Goal: Task Accomplishment & Management: Use online tool/utility

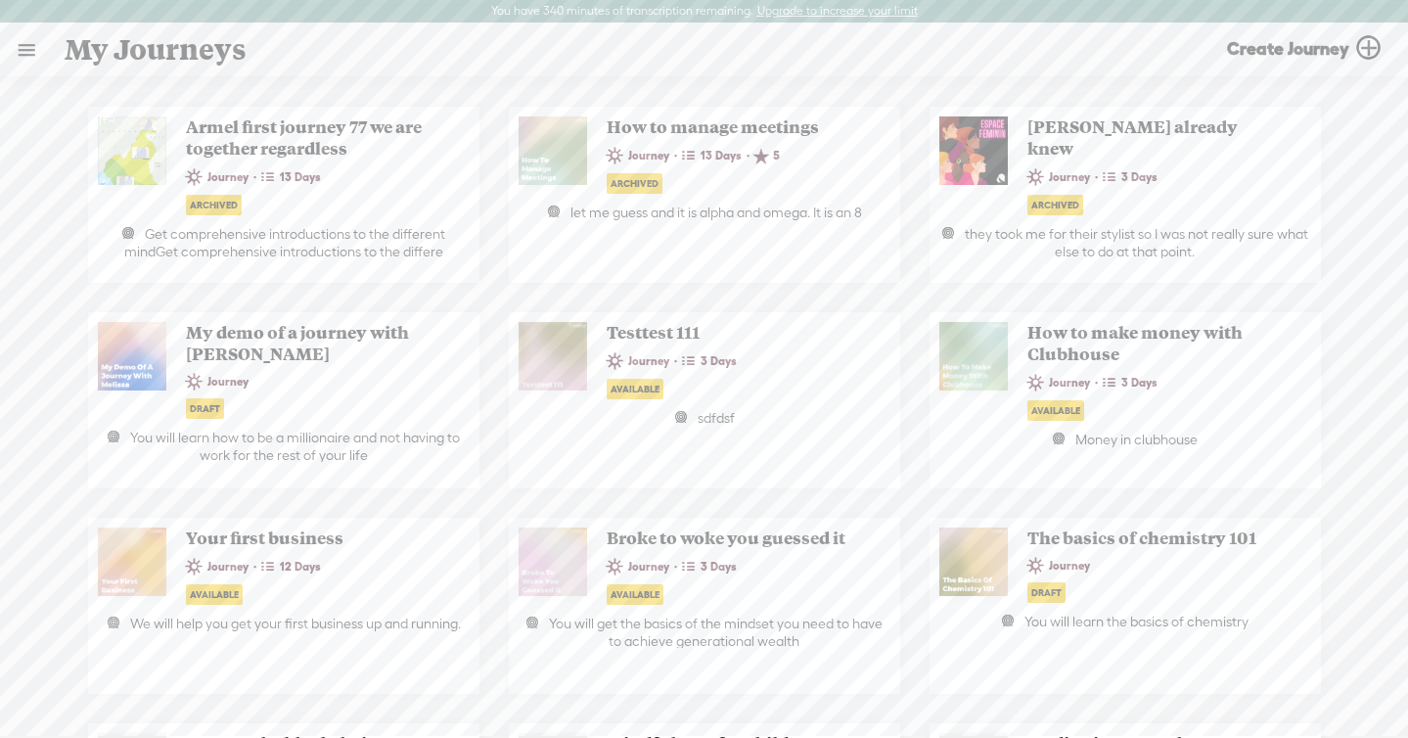
click at [27, 45] on link at bounding box center [26, 49] width 51 height 51
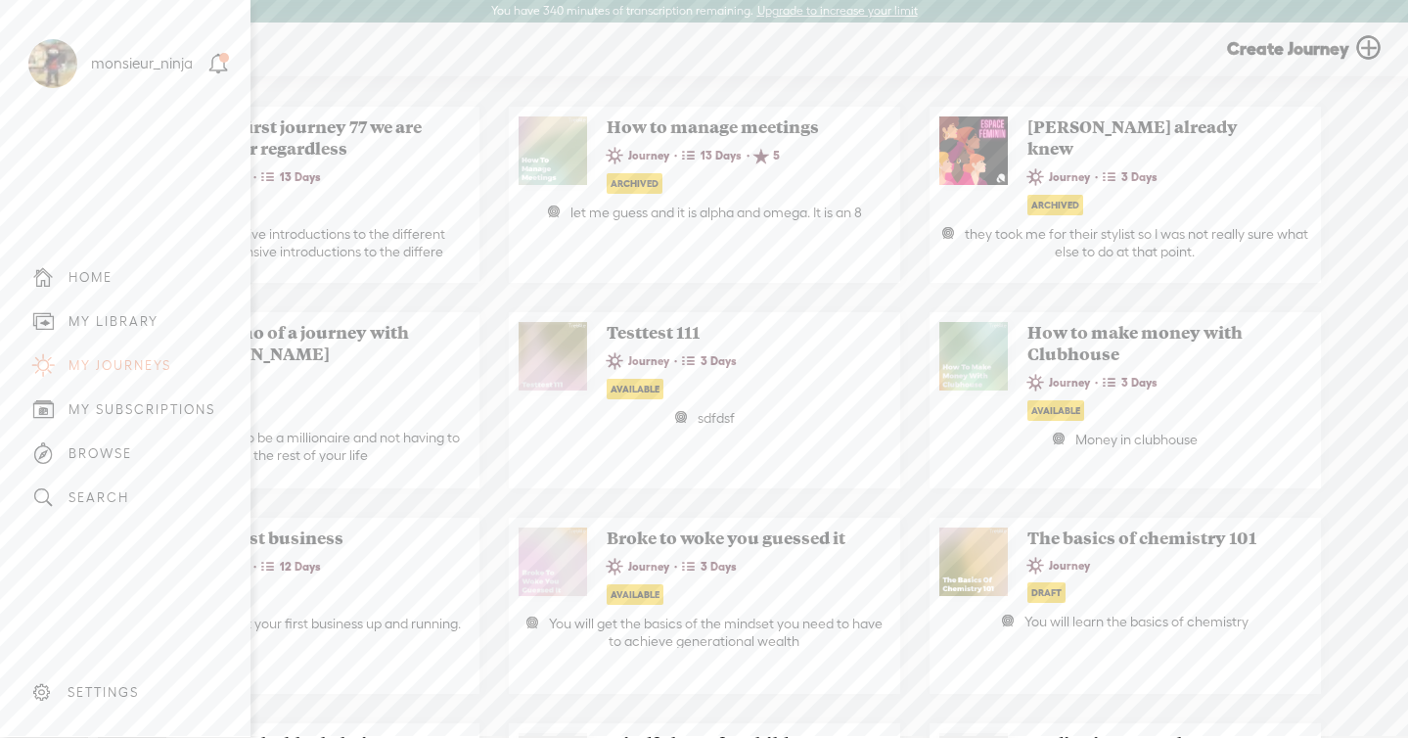
click at [179, 328] on div "MY LIBRARY" at bounding box center [125, 321] width 221 height 44
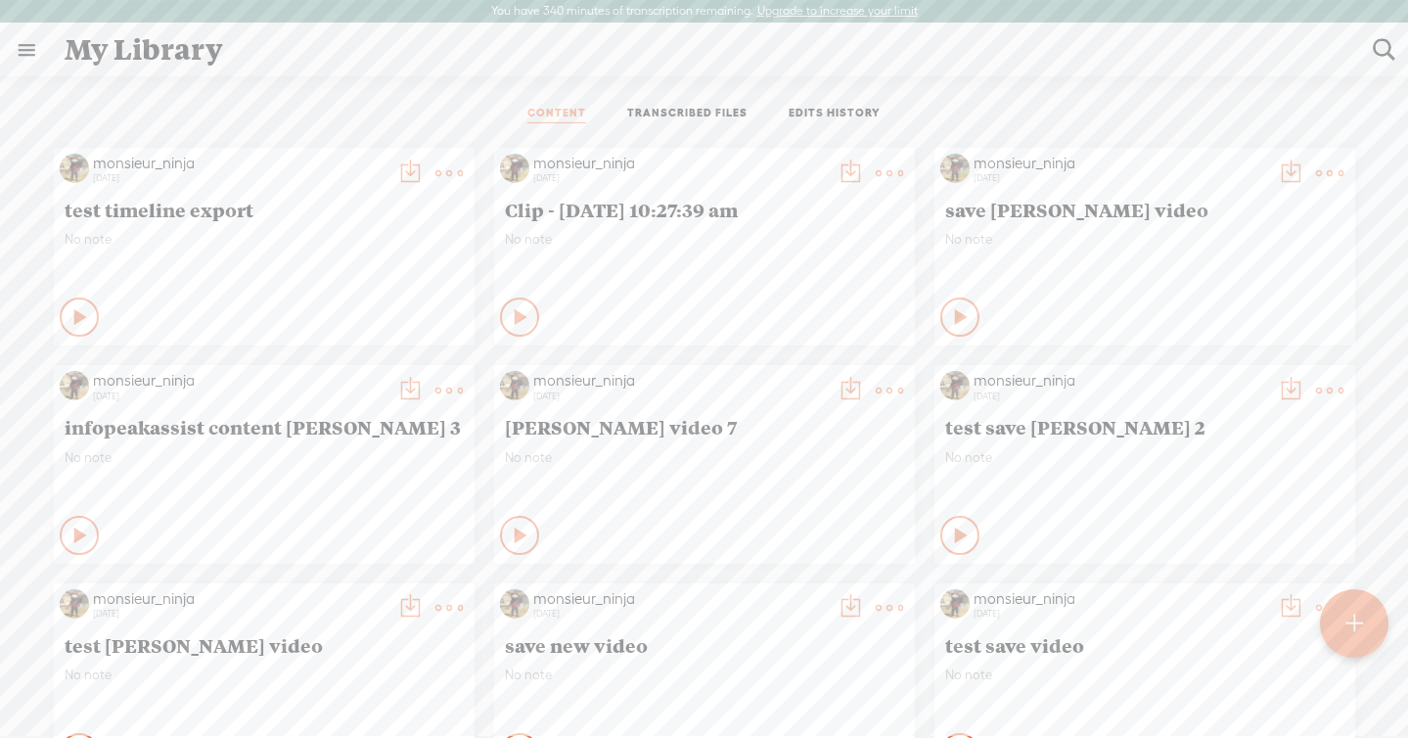
click at [683, 117] on link "TRANSCRIBED FILES" at bounding box center [687, 115] width 120 height 18
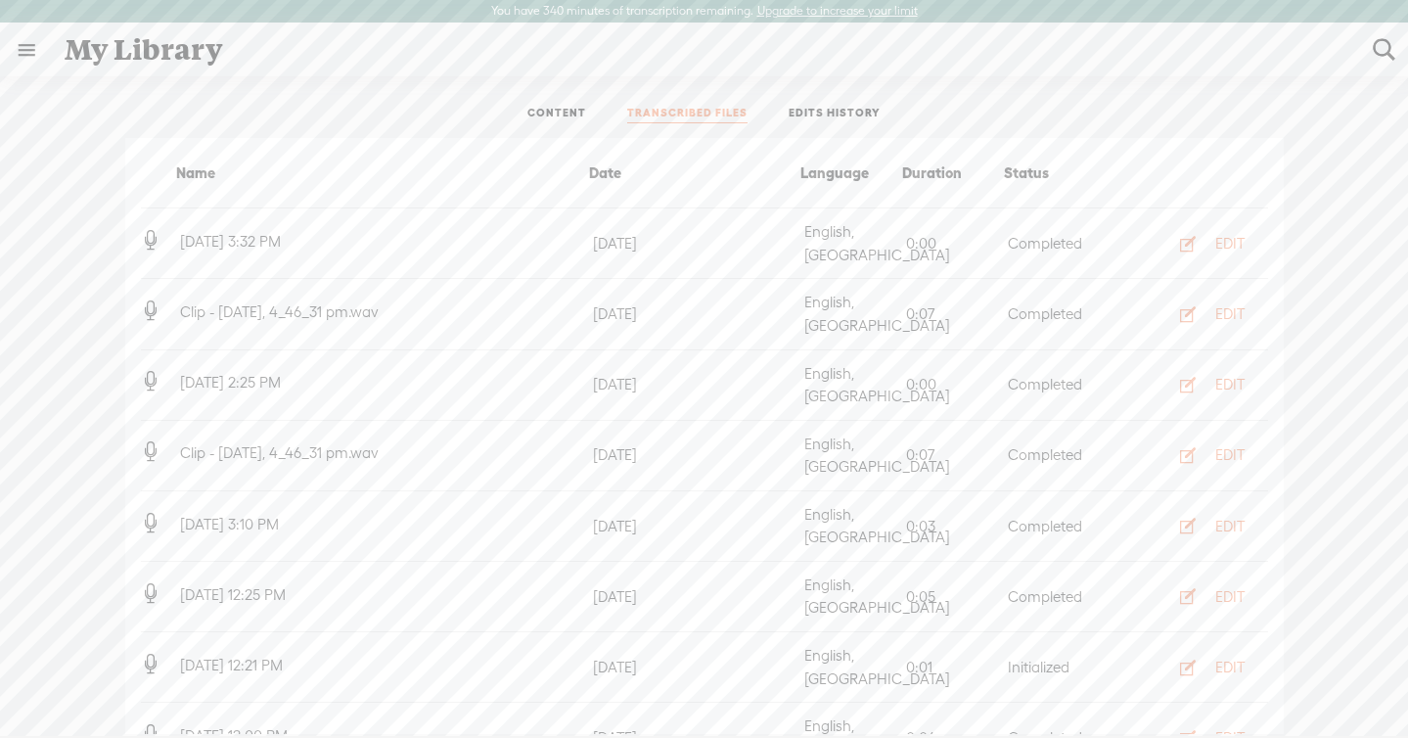
scroll to position [348, 0]
click at [1239, 591] on div "EDIT" at bounding box center [1230, 601] width 29 height 20
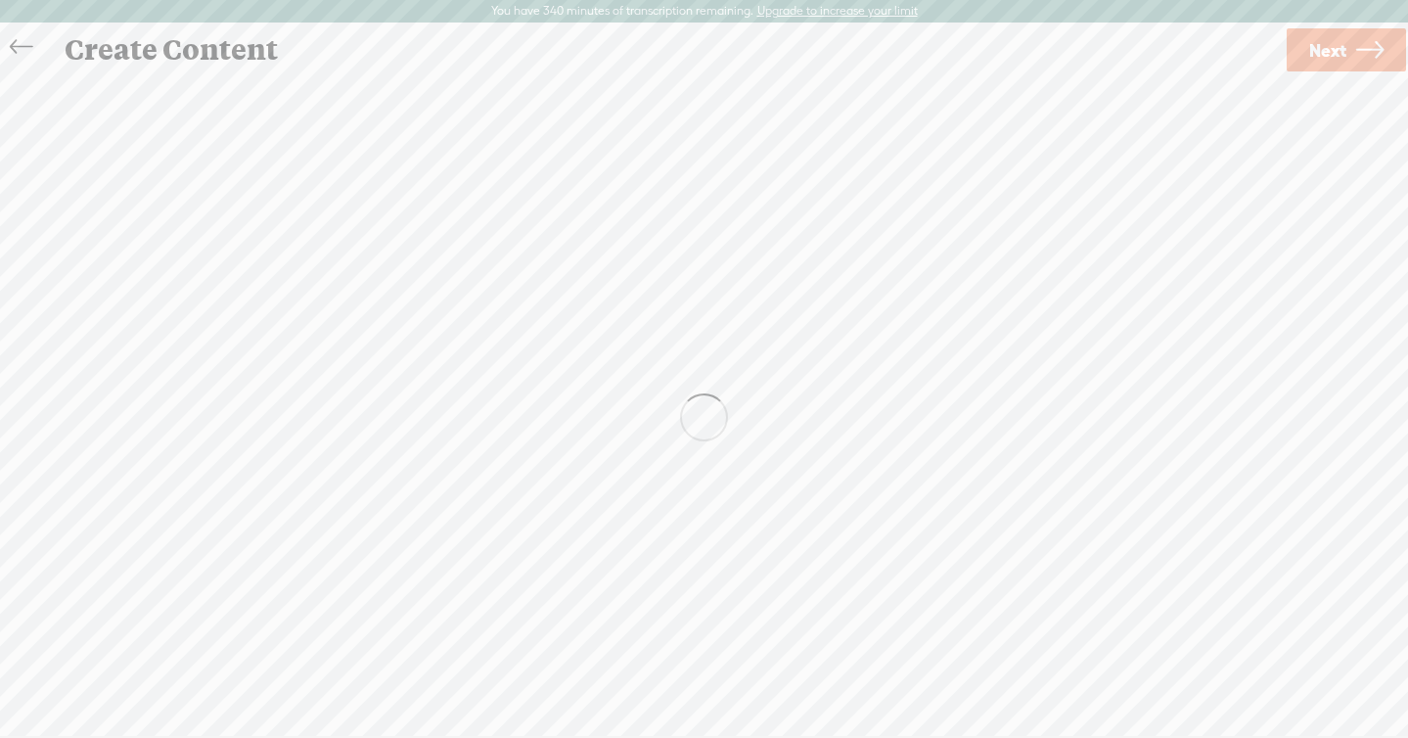
scroll to position [1, 0]
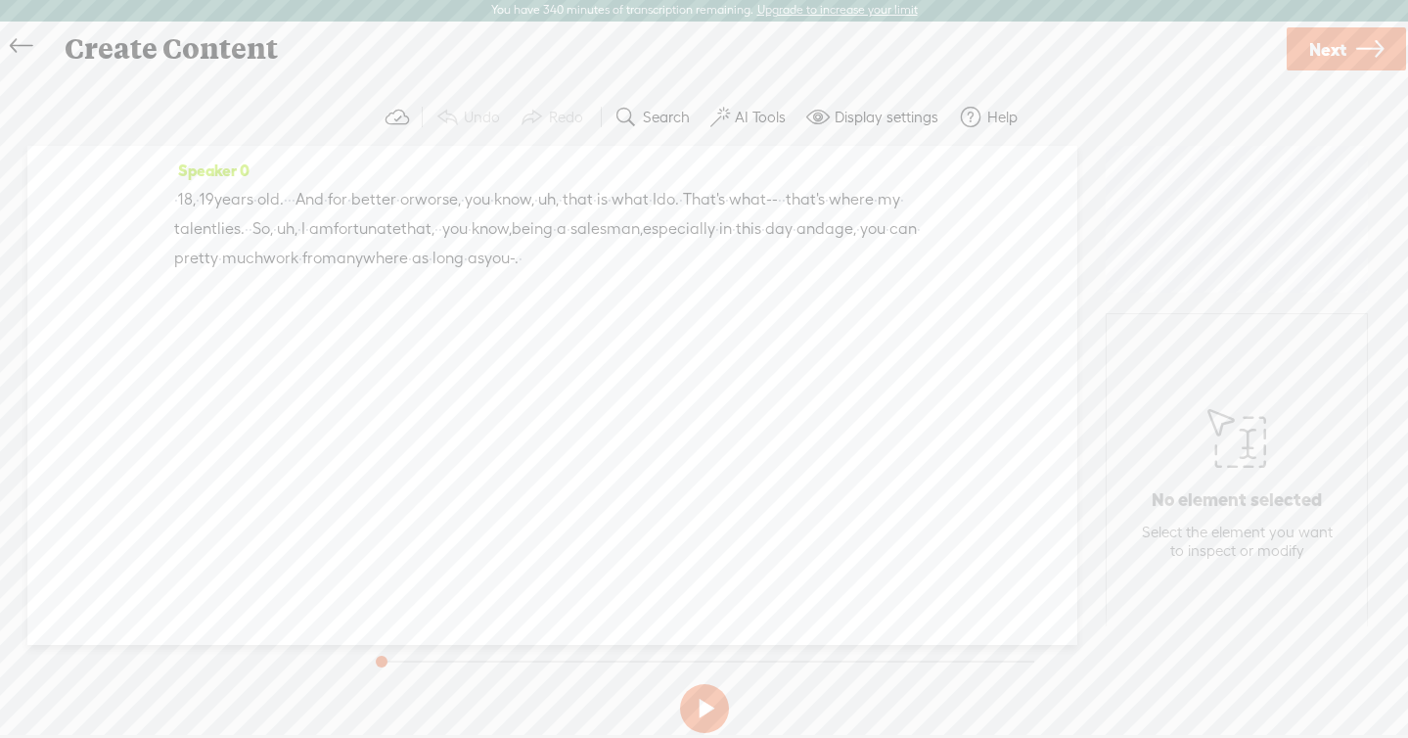
drag, startPoint x: 411, startPoint y: 195, endPoint x: 451, endPoint y: 250, distance: 67.9
click at [451, 250] on div "· · 18, · 19 years · old. · · · And · for · better · or worse, · you · know, · …" at bounding box center [552, 229] width 757 height 88
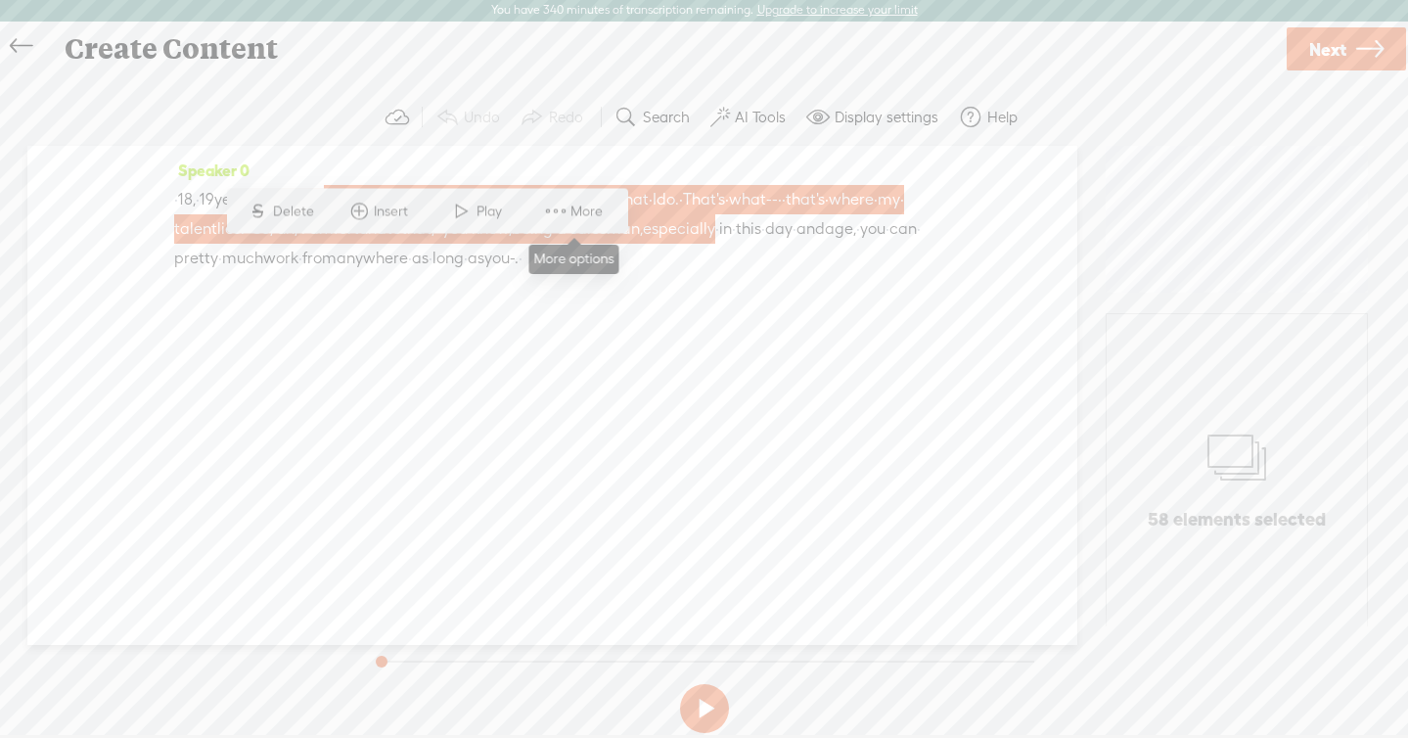
click at [552, 207] on span at bounding box center [555, 211] width 29 height 35
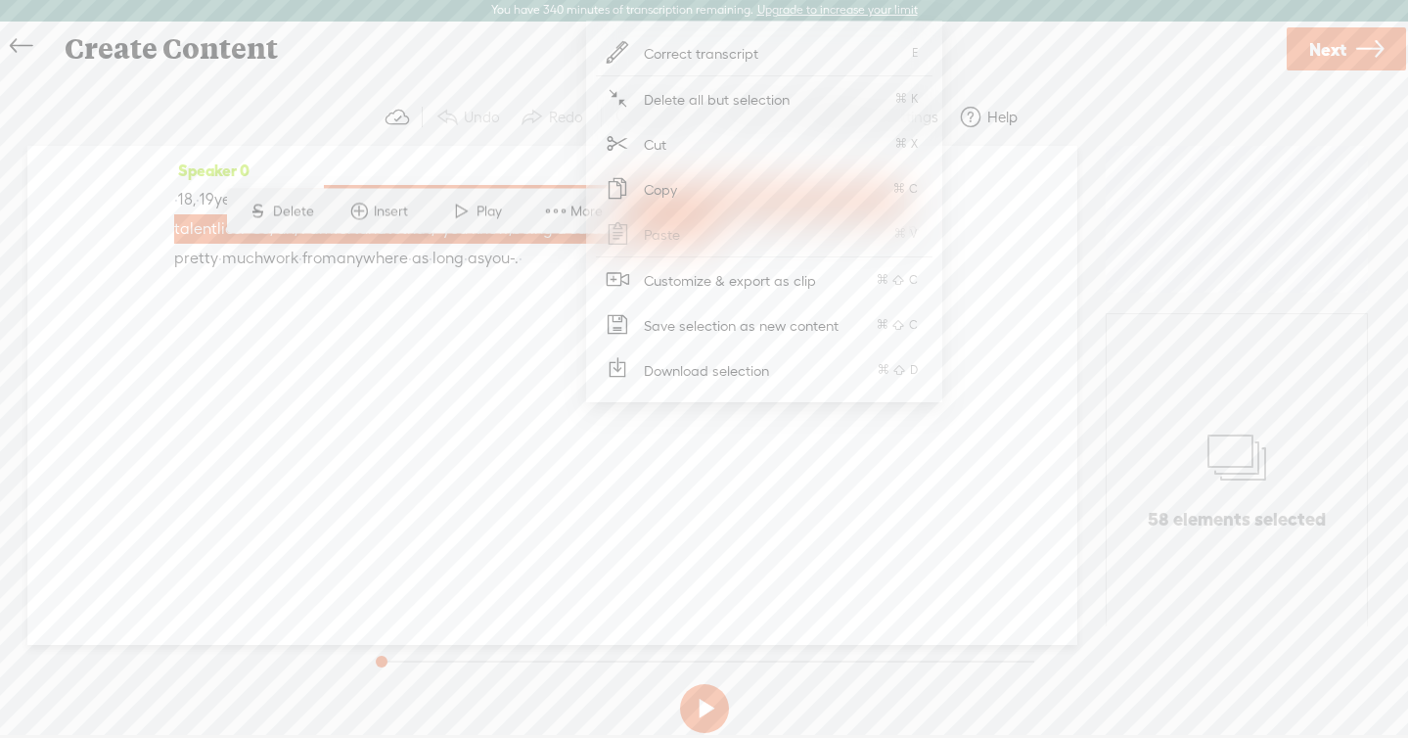
click at [648, 367] on span "Download selection" at bounding box center [707, 370] width 203 height 44
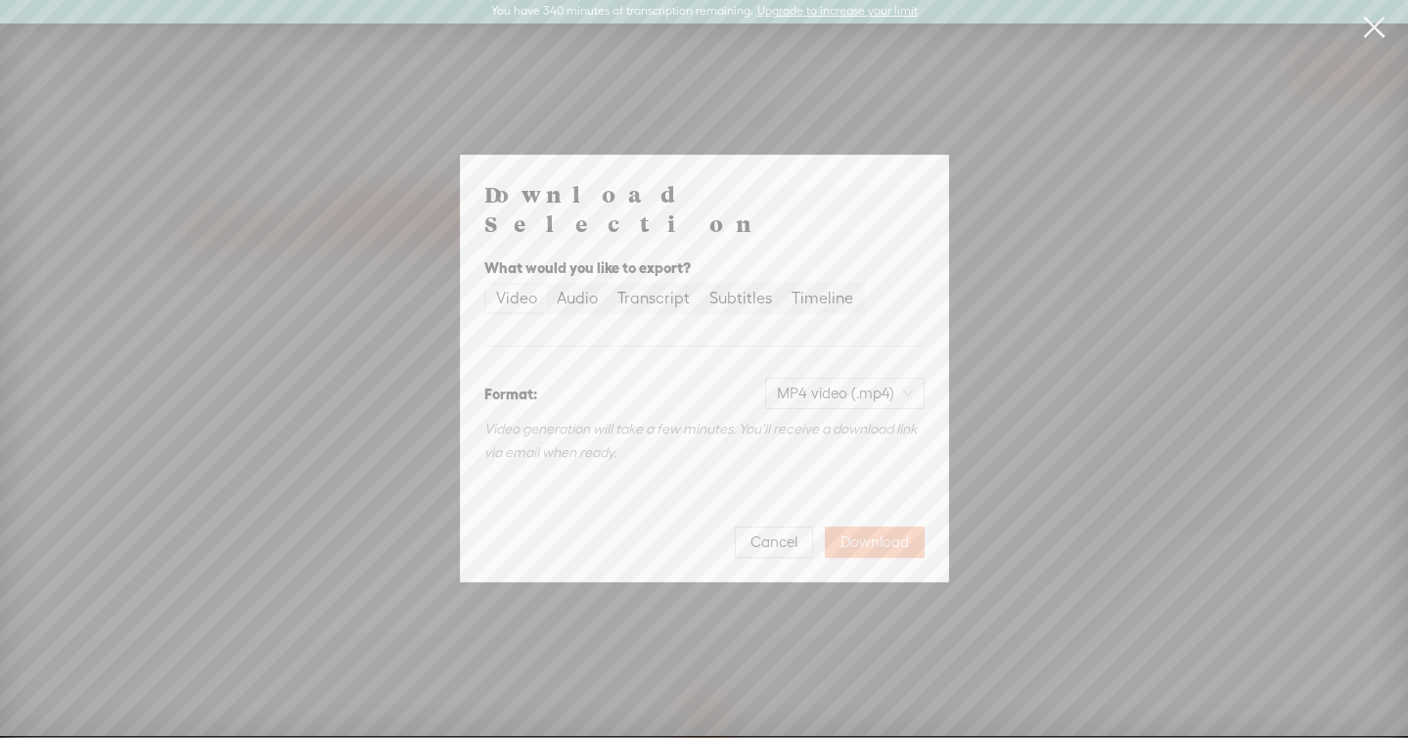
click at [879, 532] on span "Download" at bounding box center [875, 542] width 69 height 20
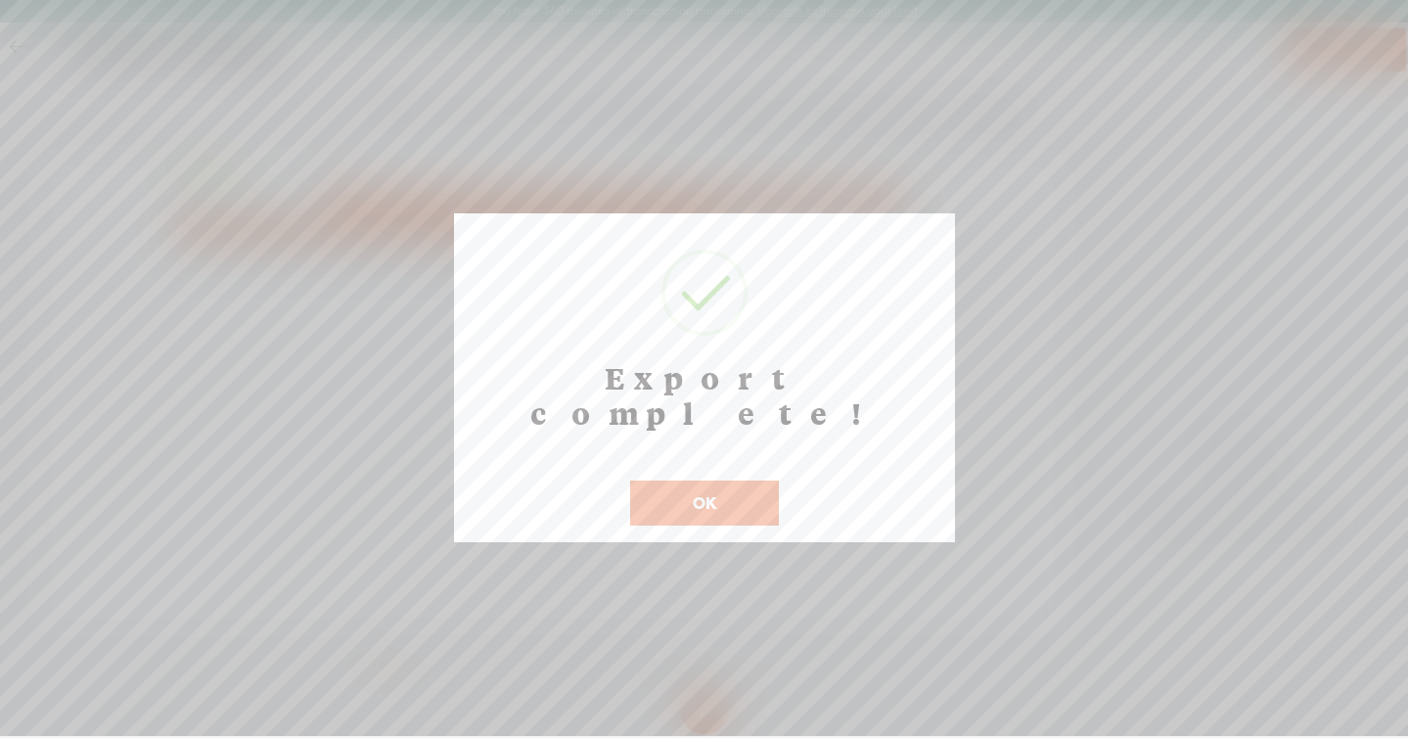
click at [743, 481] on button "OK" at bounding box center [704, 503] width 149 height 45
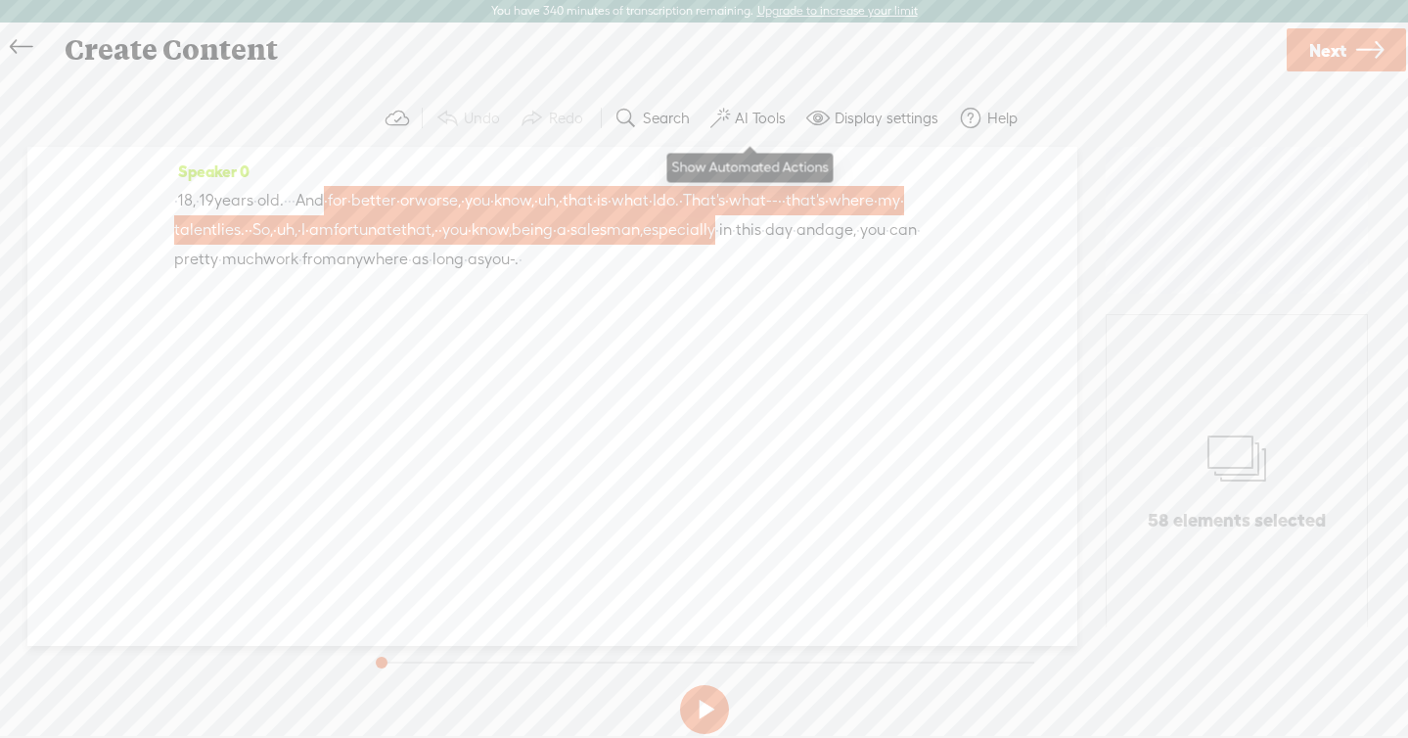
click at [739, 121] on label "AI Tools" at bounding box center [760, 119] width 51 height 20
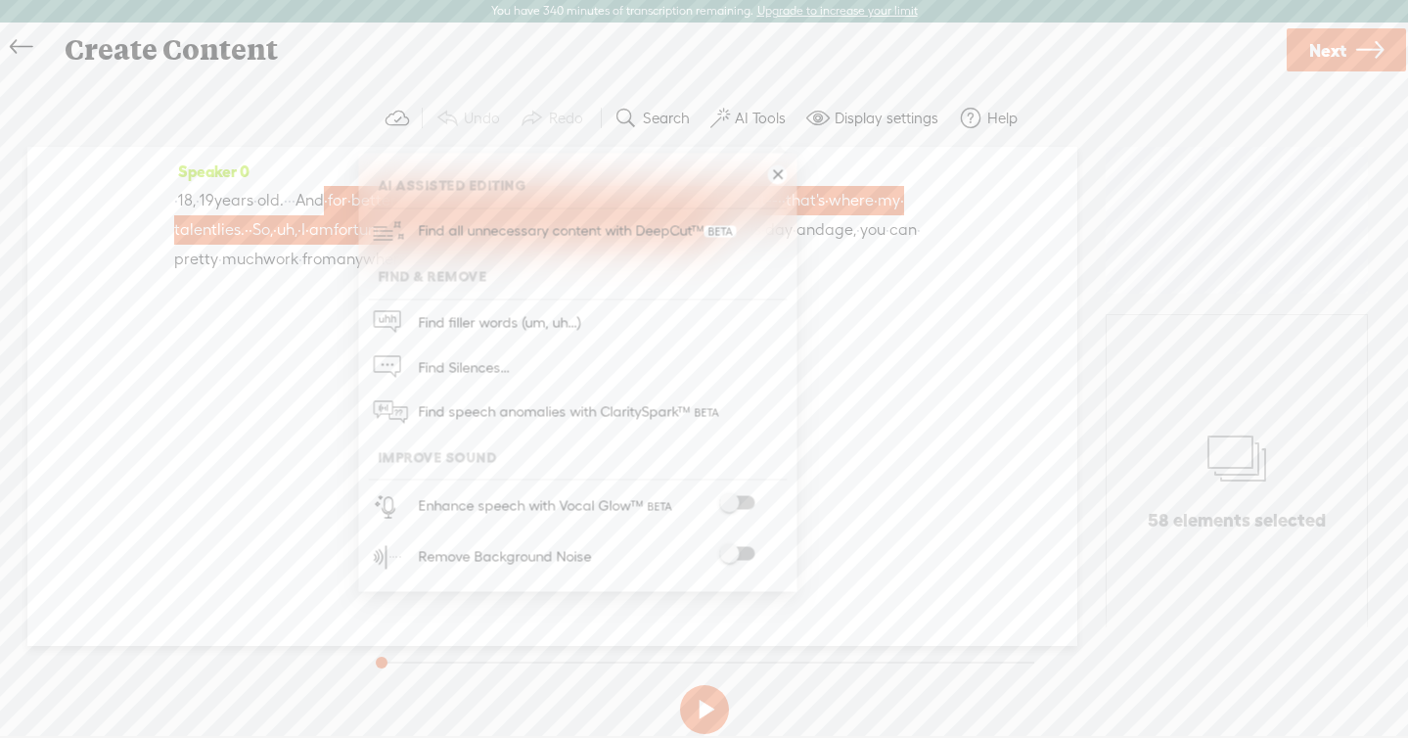
click at [740, 502] on span at bounding box center [736, 503] width 35 height 14
click at [263, 248] on span "much" at bounding box center [242, 259] width 41 height 29
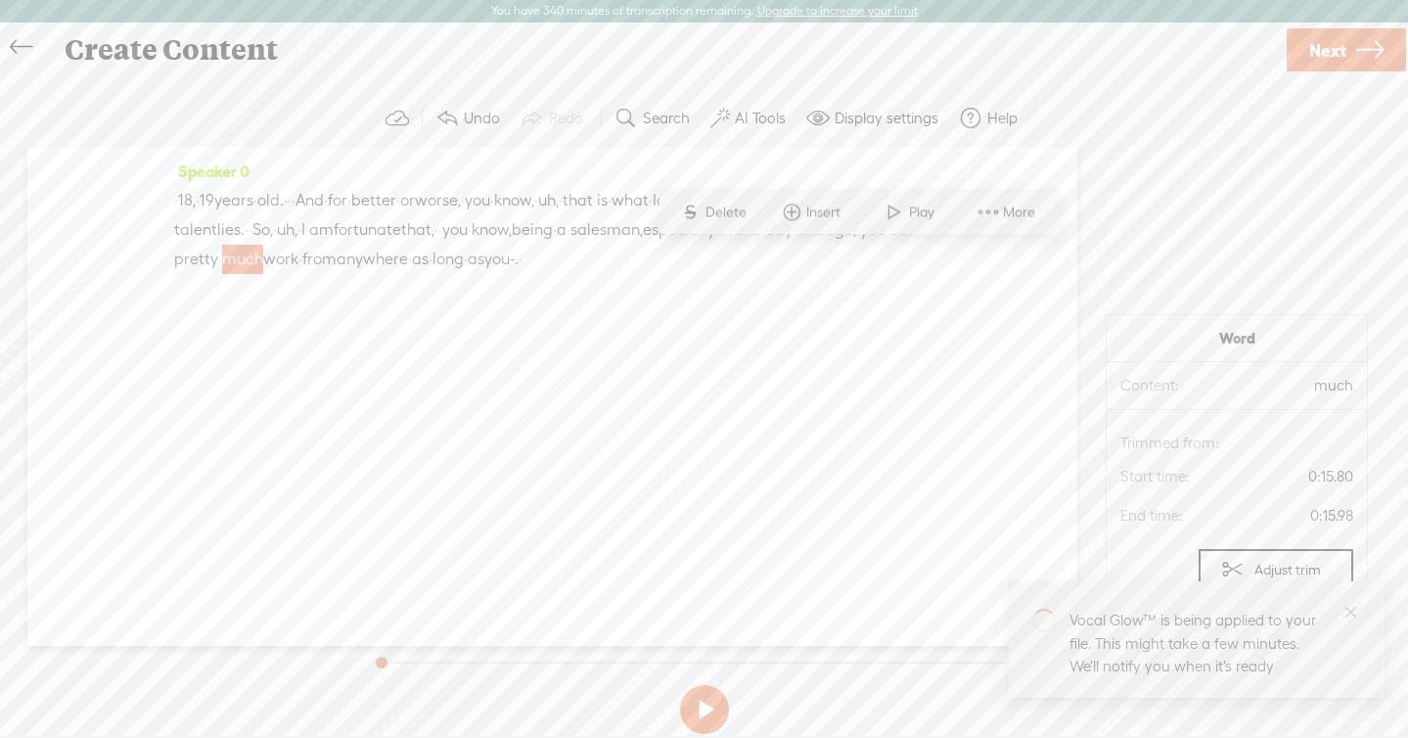
click at [759, 118] on label "AI Tools" at bounding box center [760, 119] width 51 height 20
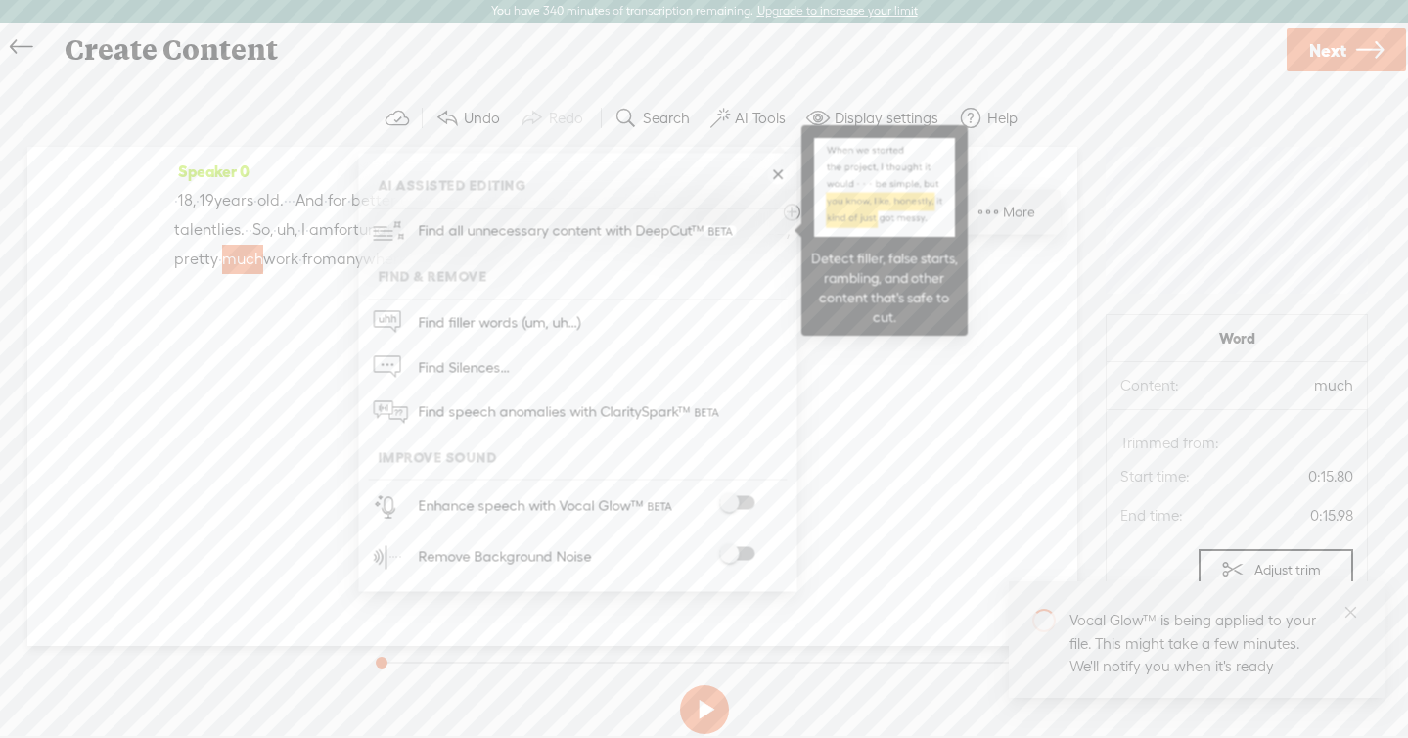
click at [696, 230] on span "Find all unnecessary content with DeepCut™" at bounding box center [577, 231] width 332 height 46
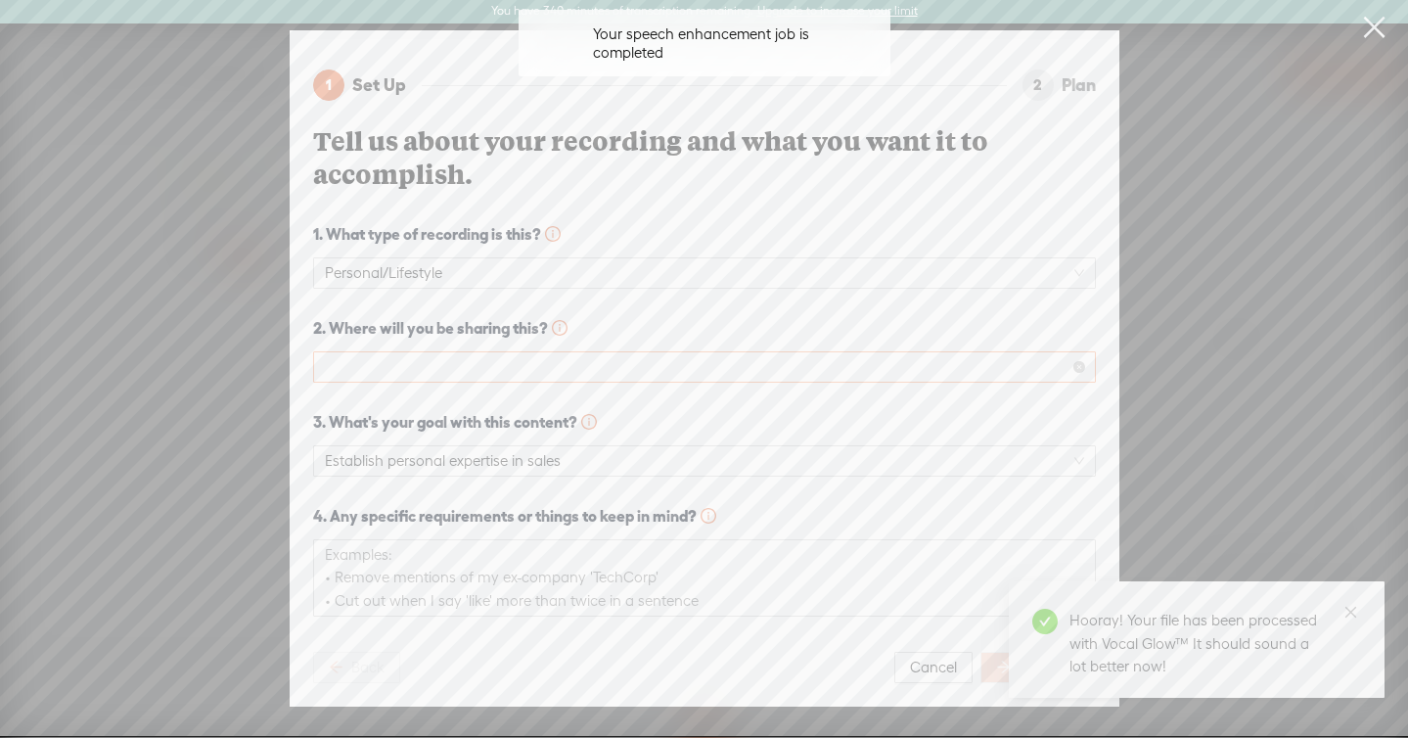
click at [599, 378] on span at bounding box center [704, 366] width 759 height 29
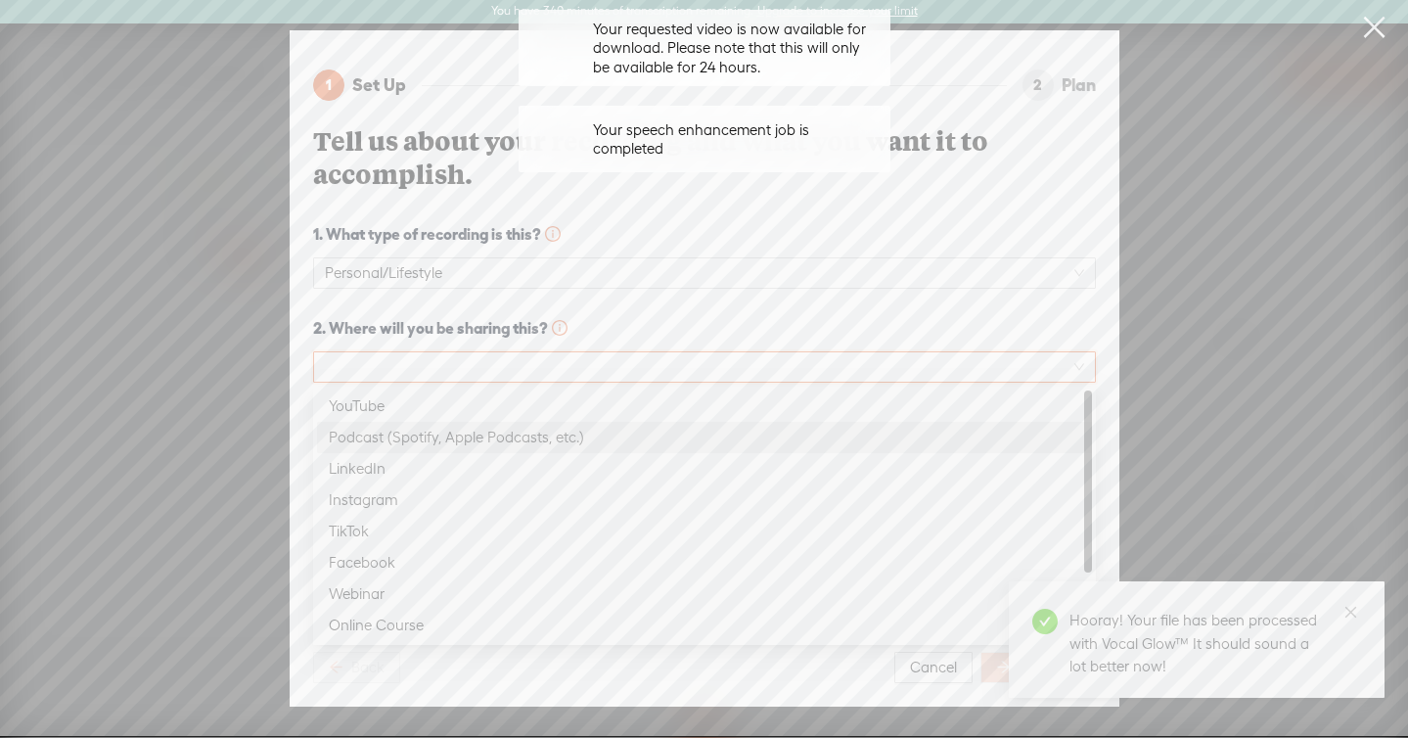
click at [596, 430] on div "Podcast (Spotify, Apple Podcasts, etc.)" at bounding box center [705, 437] width 752 height 23
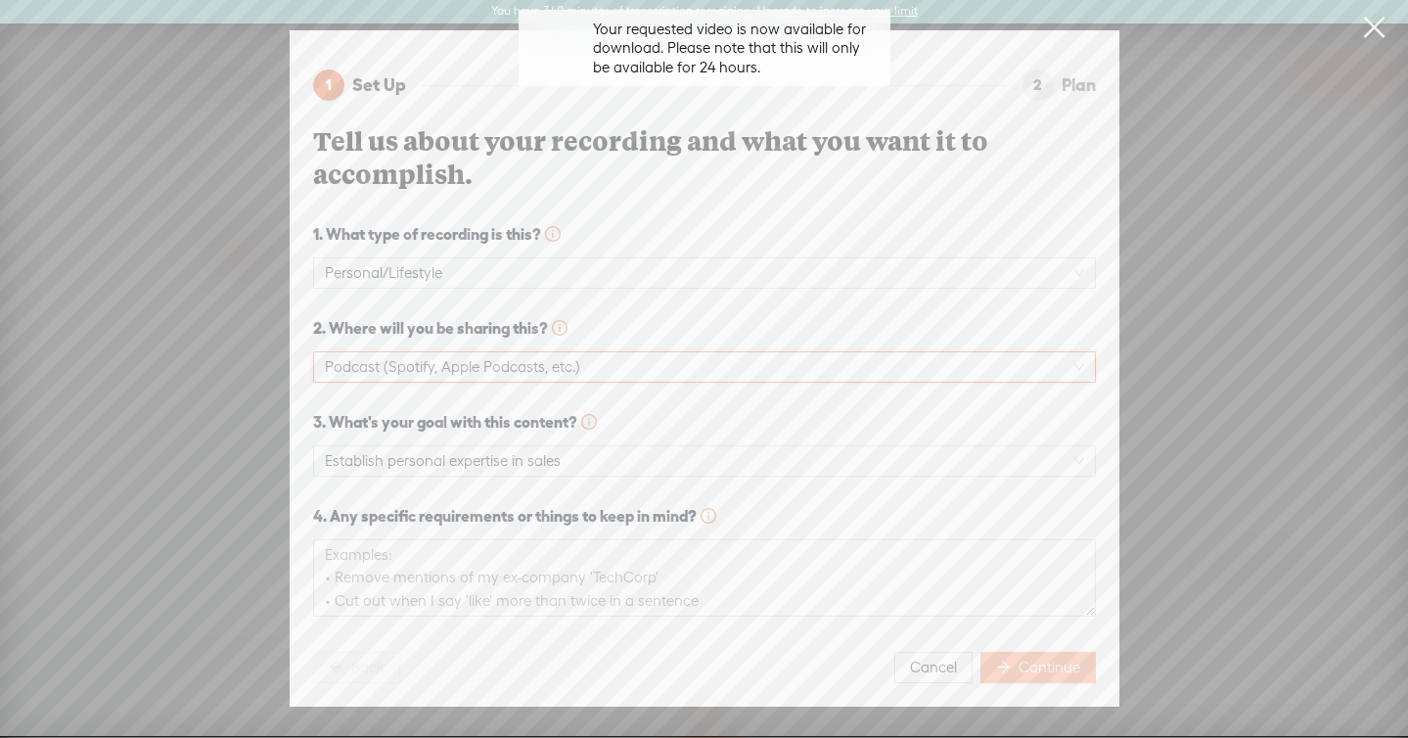
click at [1020, 667] on span "Continue" at bounding box center [1050, 668] width 62 height 20
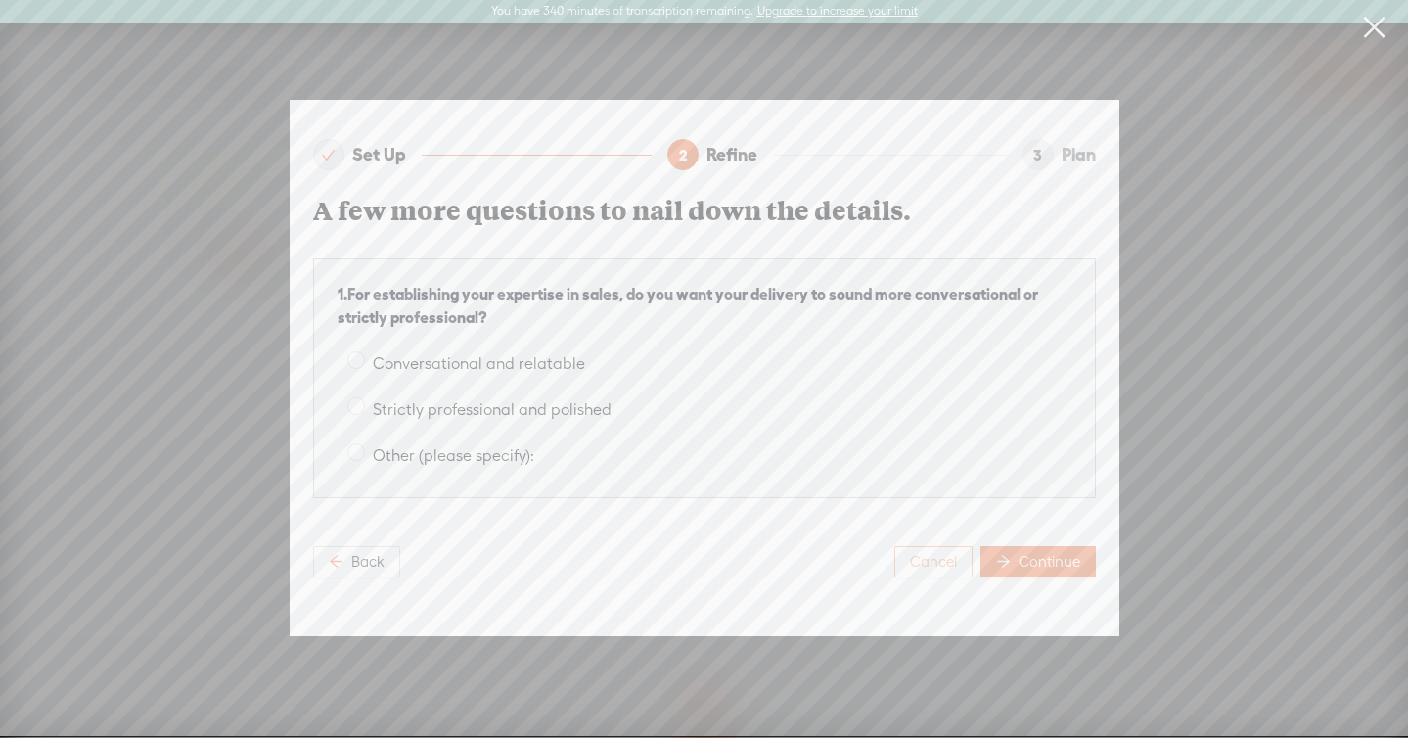
click at [924, 570] on span "Cancel" at bounding box center [933, 562] width 47 height 20
